Goal: Task Accomplishment & Management: Complete application form

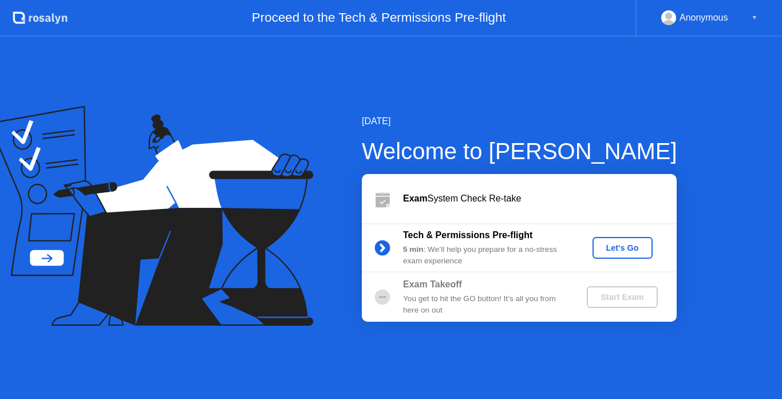
click at [600, 246] on div "Let's Go" at bounding box center [622, 247] width 51 height 9
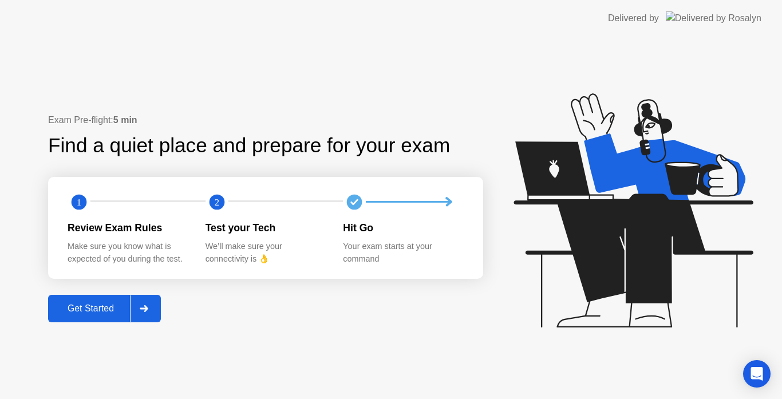
click at [118, 305] on div "Get Started" at bounding box center [91, 308] width 78 height 10
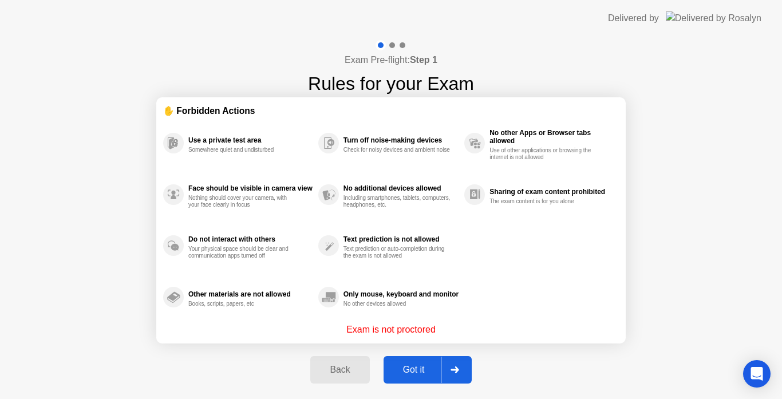
click at [416, 375] on div "Got it" at bounding box center [414, 370] width 54 height 10
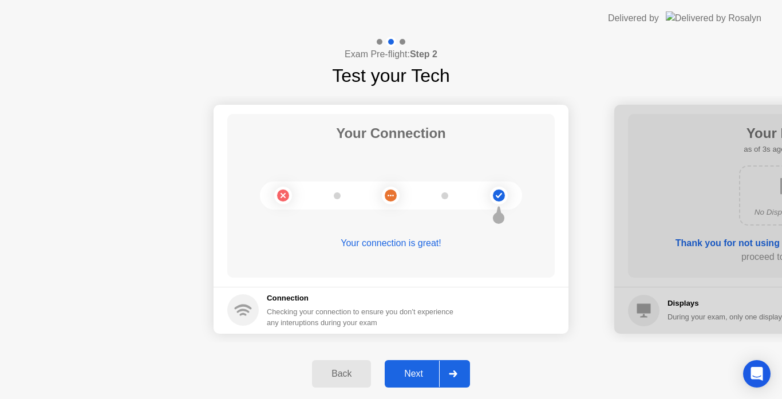
click at [422, 373] on div "Next" at bounding box center [413, 374] width 51 height 10
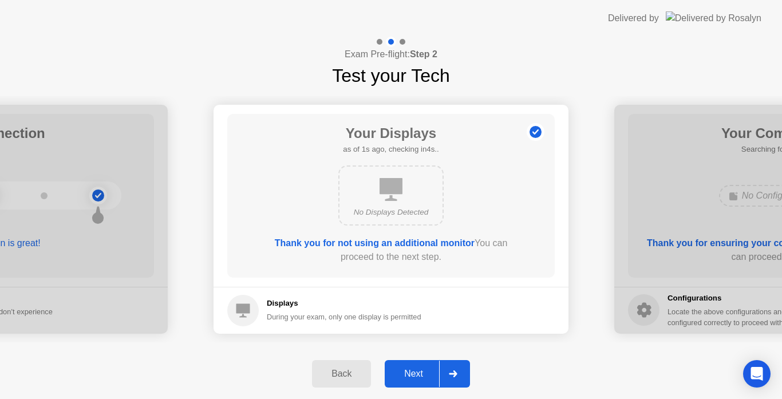
click at [422, 373] on div "Next" at bounding box center [413, 374] width 51 height 10
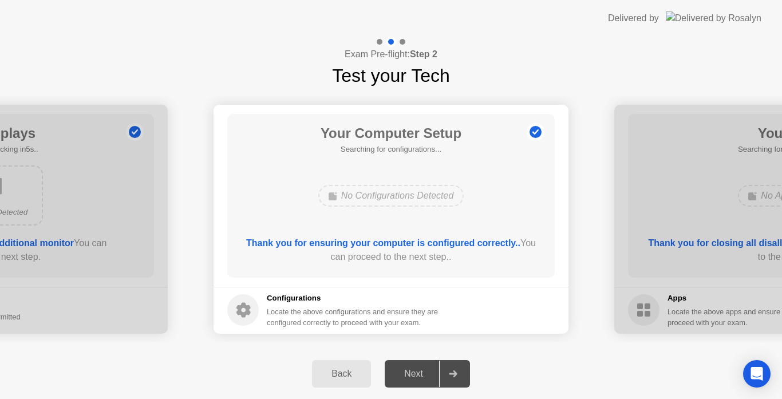
click at [422, 373] on div "Next" at bounding box center [413, 374] width 51 height 10
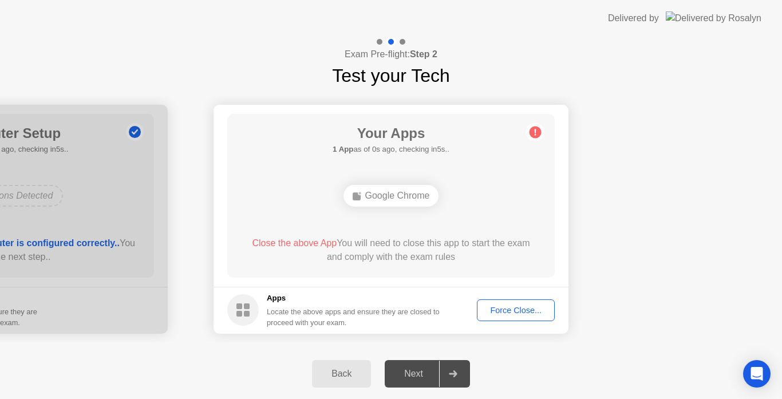
click at [488, 299] on button "Force Close..." at bounding box center [516, 310] width 78 height 22
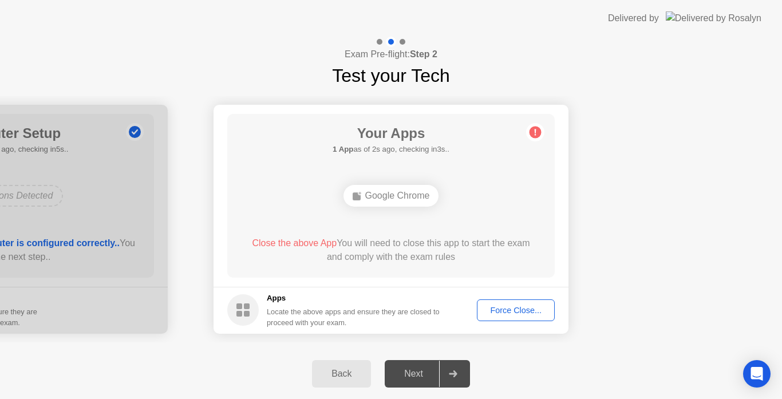
click at [504, 300] on button "Force Close..." at bounding box center [516, 310] width 78 height 22
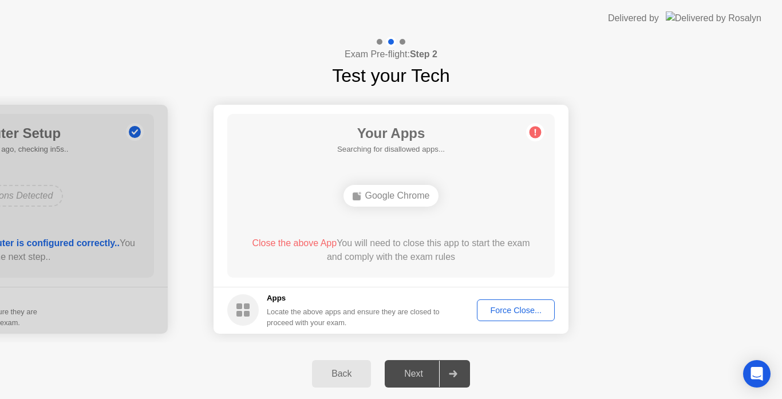
click at [487, 319] on button "Force Close..." at bounding box center [516, 310] width 78 height 22
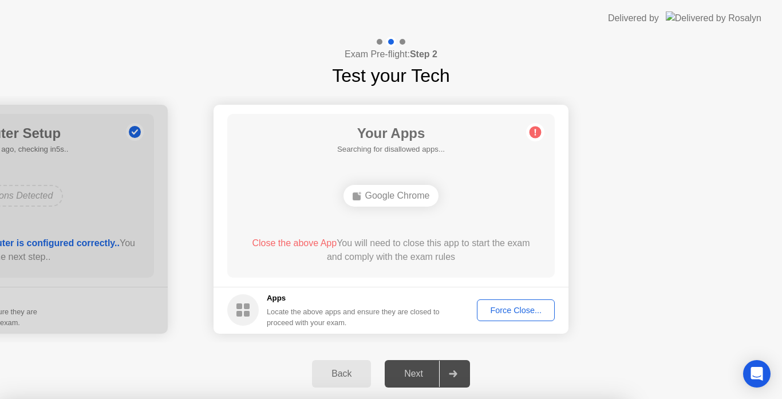
click at [463, 291] on body "Delivered by Exam Pre-flight: Step 2 Test your Tech Your Connection Your connec…" at bounding box center [391, 199] width 782 height 399
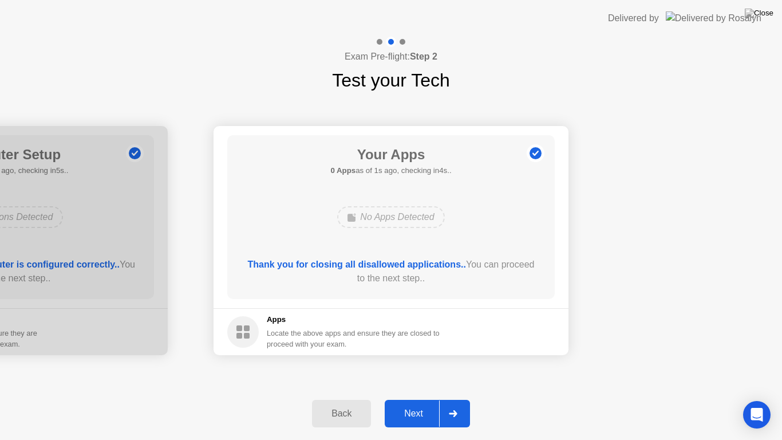
drag, startPoint x: 408, startPoint y: 432, endPoint x: 421, endPoint y: 414, distance: 22.1
click at [421, 398] on div "Back Next" at bounding box center [391, 413] width 782 height 53
click at [421, 398] on div "Next" at bounding box center [413, 413] width 51 height 10
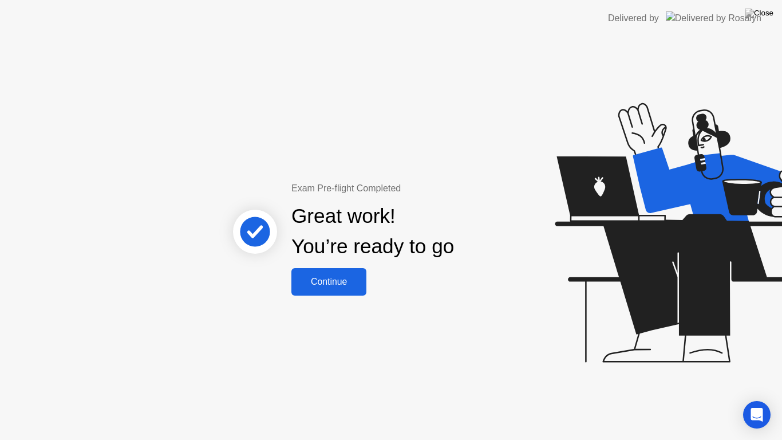
click at [358, 270] on button "Continue" at bounding box center [328, 281] width 75 height 27
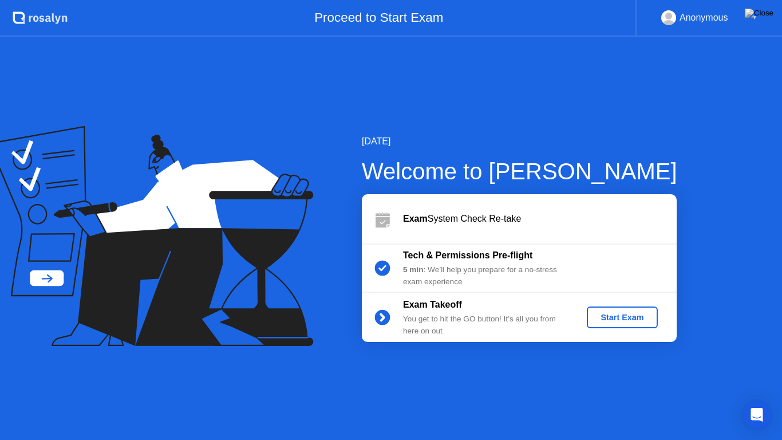
click at [592, 313] on div "Start Exam" at bounding box center [621, 317] width 61 height 9
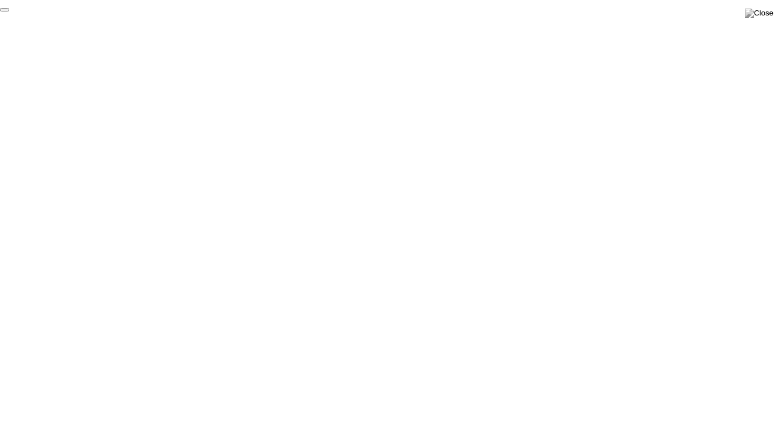
click at [9, 11] on button "End Proctoring Session" at bounding box center [4, 9] width 9 height 3
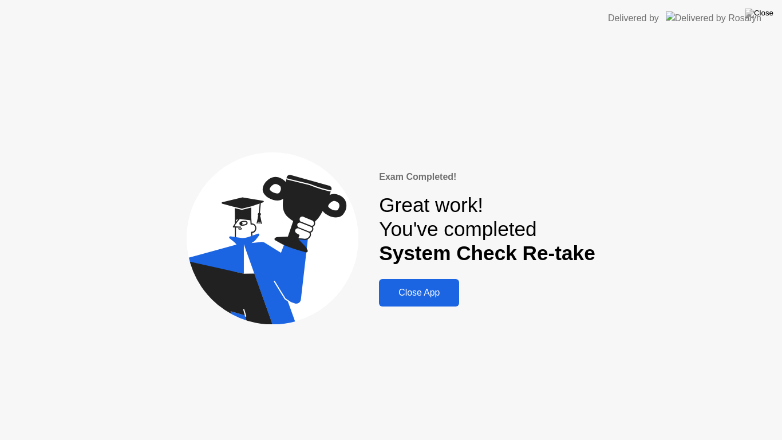
click at [428, 291] on div "Close App" at bounding box center [418, 292] width 73 height 10
